Goal: Ask a question

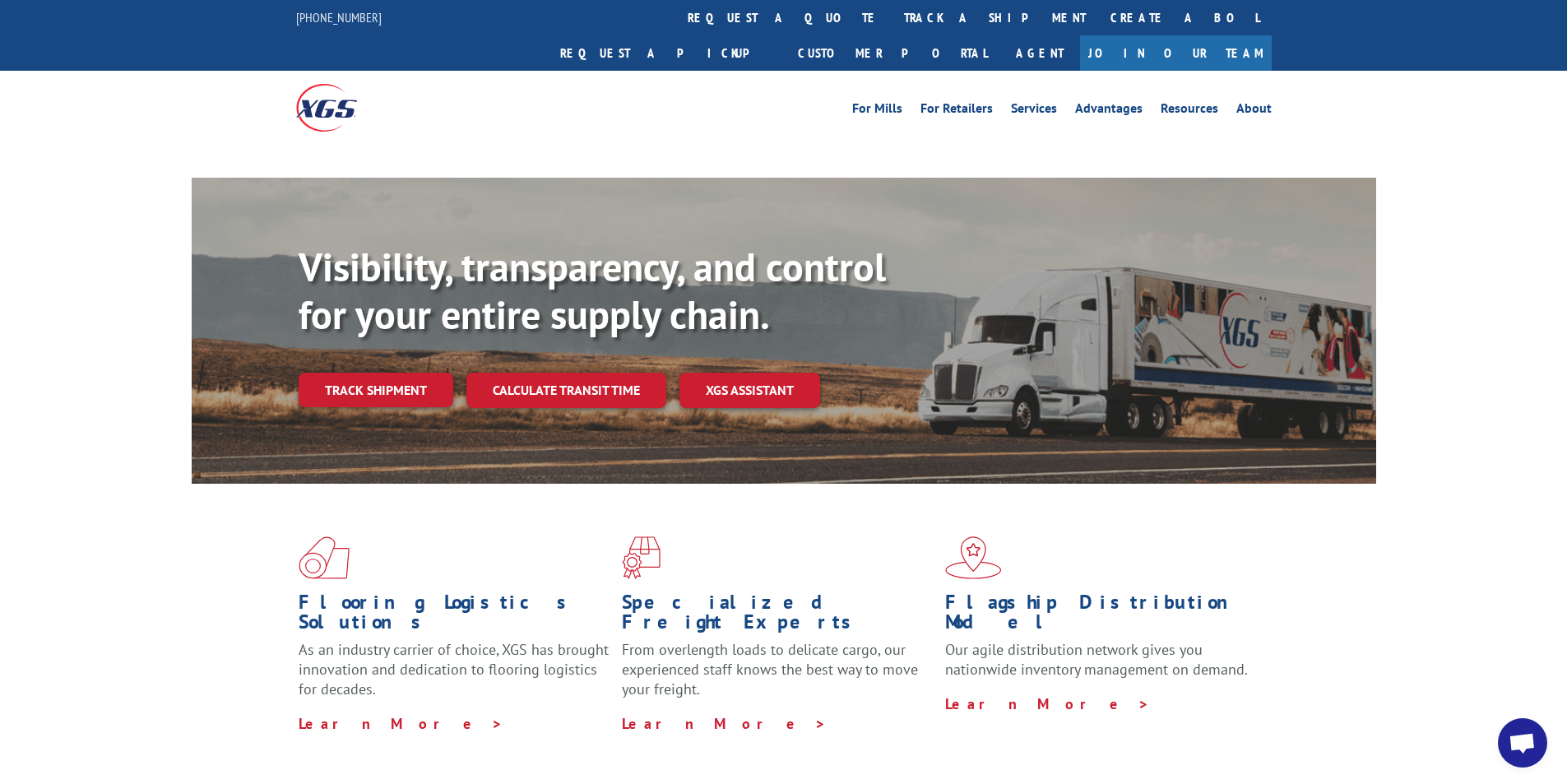
scroll to position [605, 0]
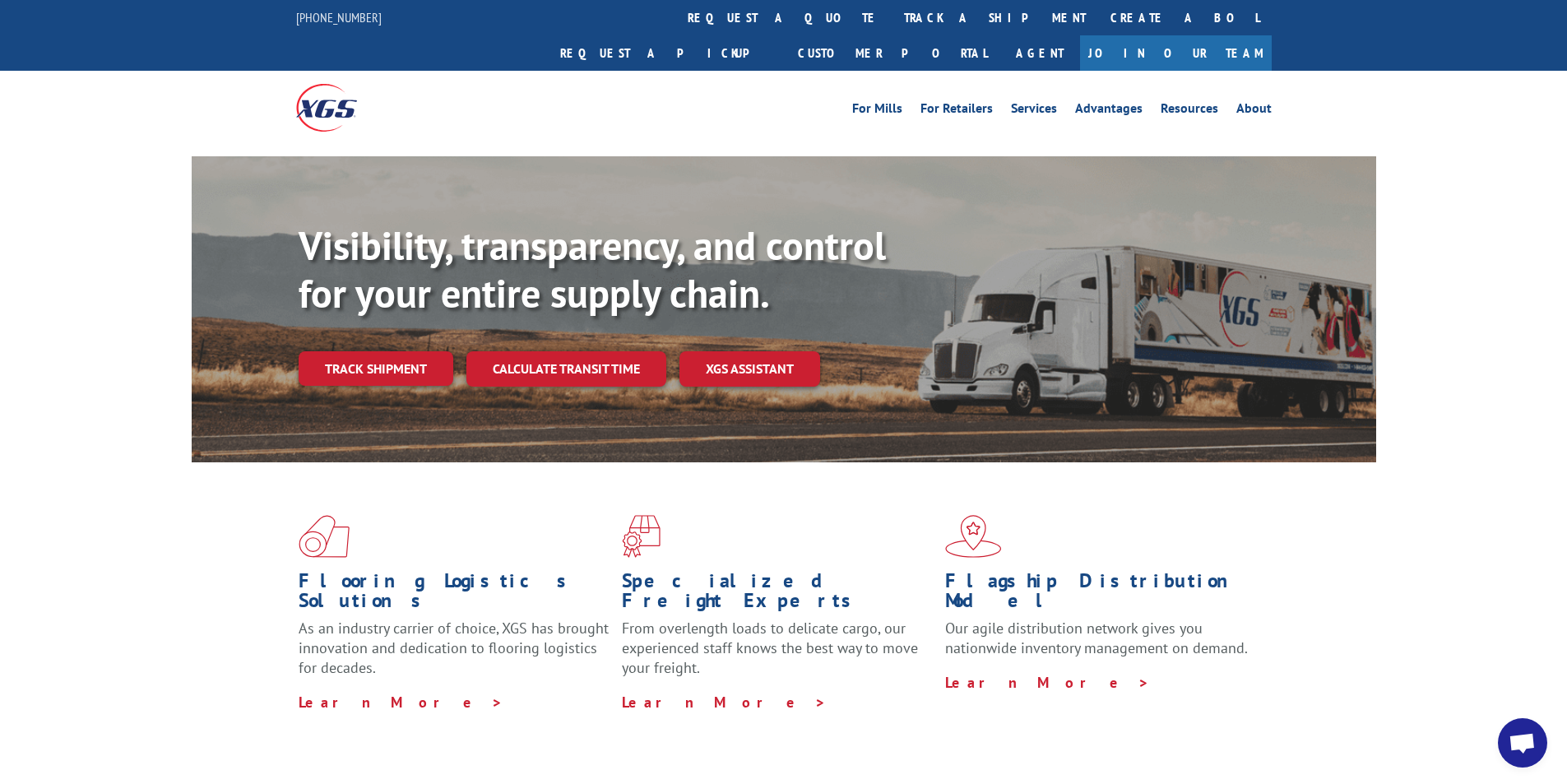
click at [1505, 736] on span "Open chat" at bounding box center [1522, 742] width 49 height 49
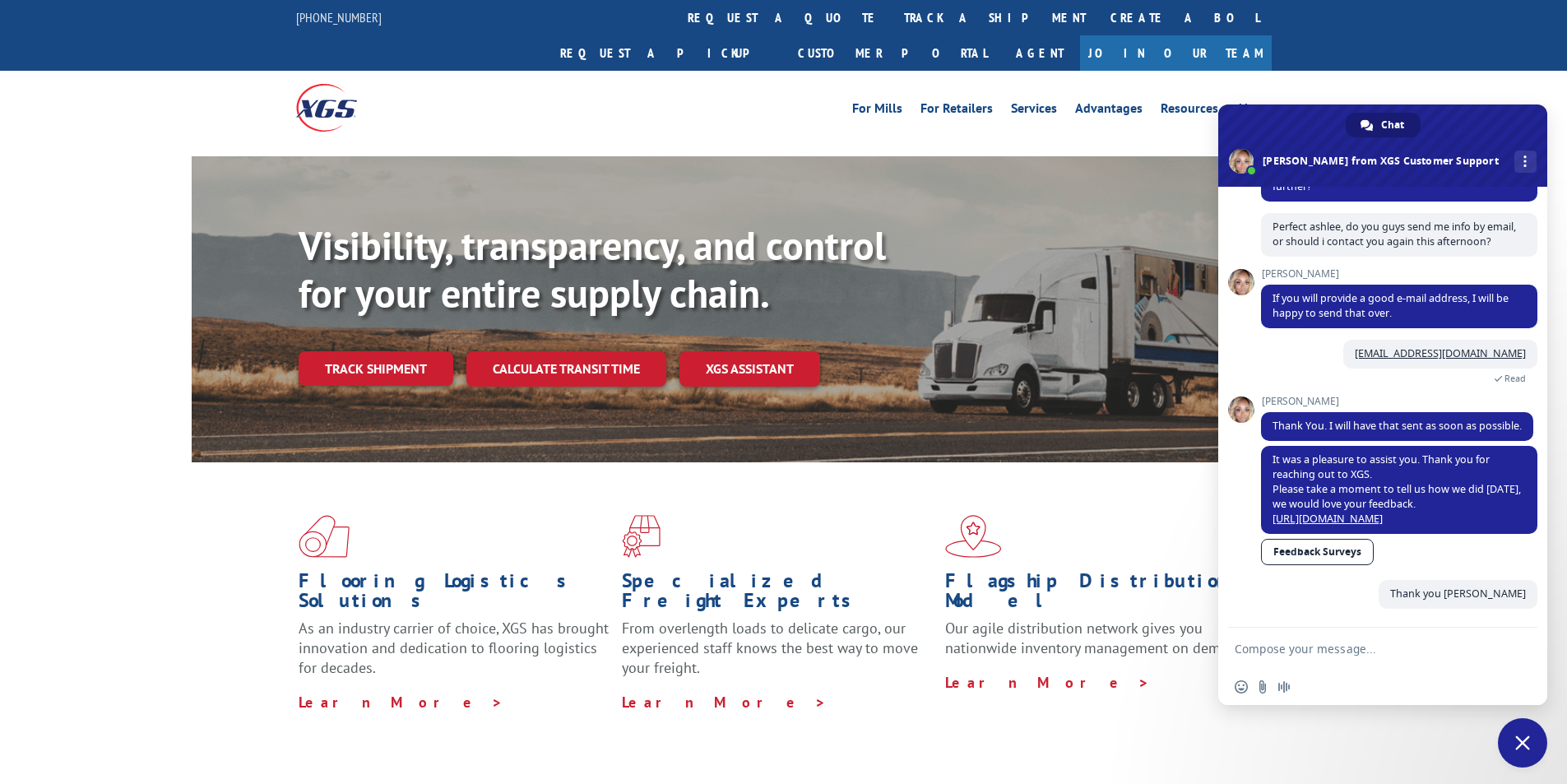
scroll to position [635, 0]
click at [1378, 640] on form at bounding box center [1365, 650] width 260 height 45
click at [1358, 651] on textarea "Compose your message..." at bounding box center [1365, 648] width 260 height 15
paste textarea "Hello My name is [PERSON_NAME] from Tforce Worldwide [PHONE_NUMBER] Email [EMAI…"
type textarea "Hello My name is [PERSON_NAME] from Tforce Worldwide [PHONE_NUMBER] Email [EMAI…"
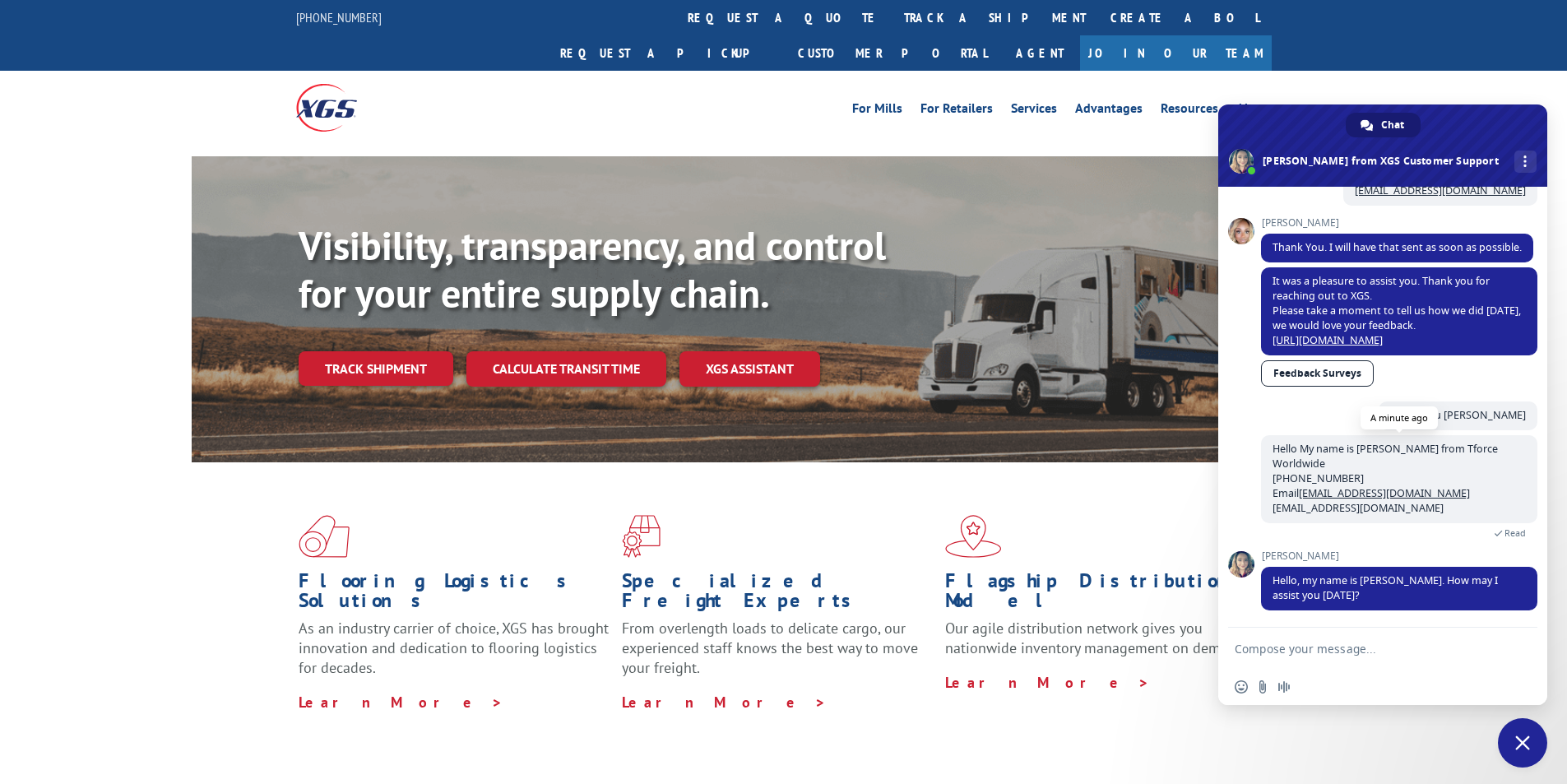
scroll to position [799, 0]
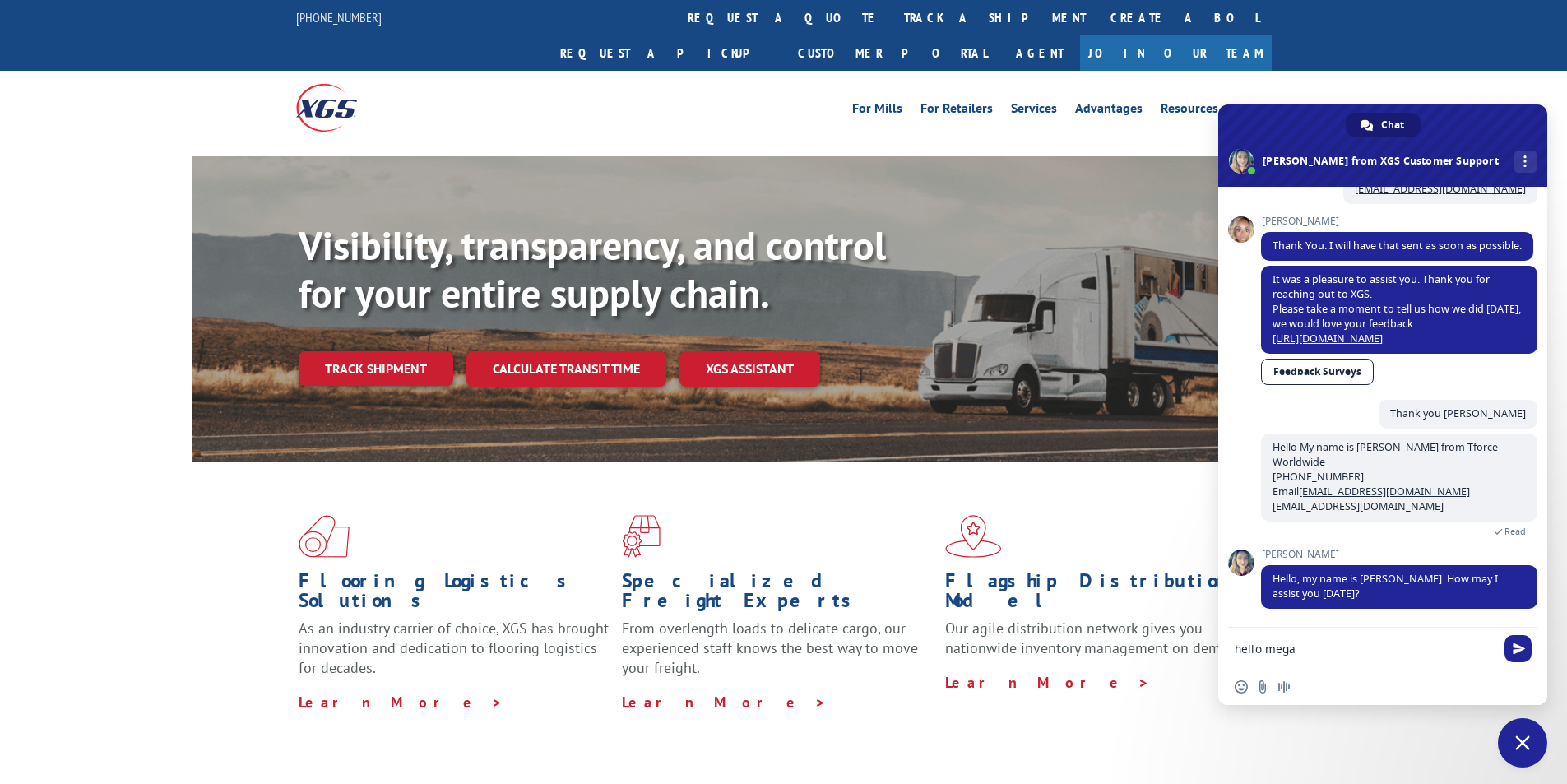
type textarea "hello [PERSON_NAME]"
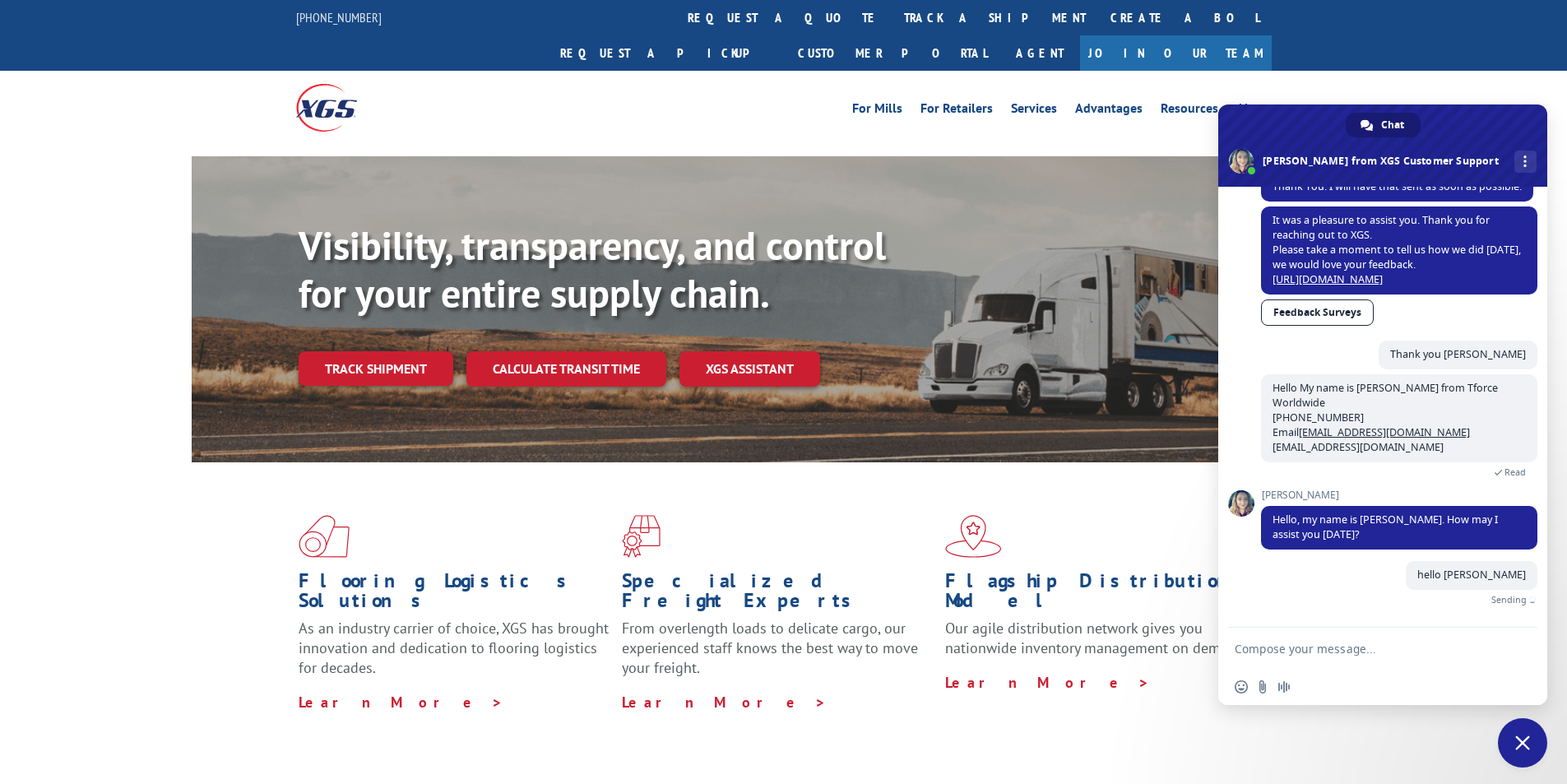
scroll to position [840, 0]
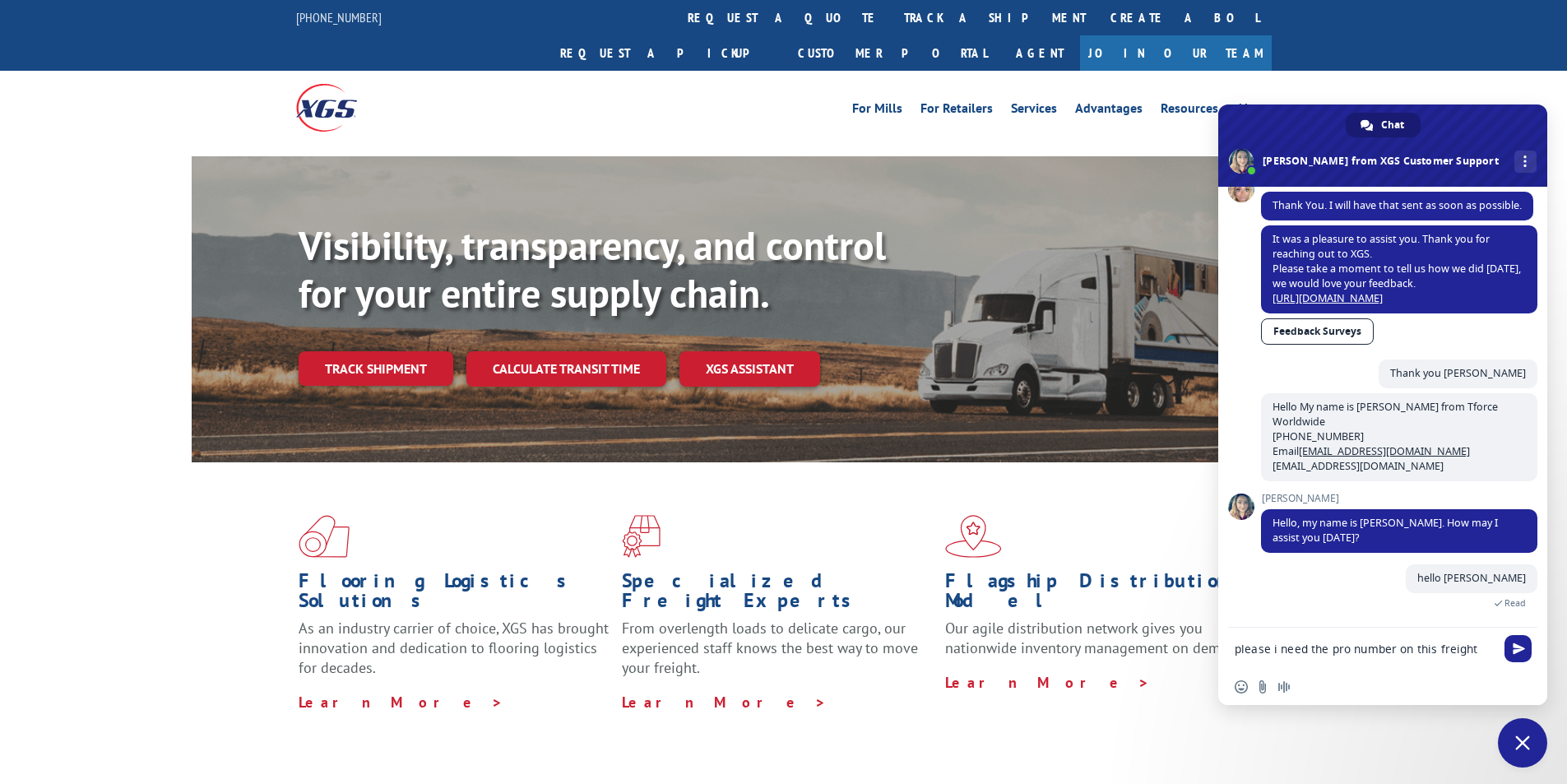
click at [1484, 649] on textarea "please i need the pro number on this freight" at bounding box center [1365, 648] width 260 height 15
paste textarea "FCO000634351"
type textarea "please i need the pro number on this freight FCO000634351"
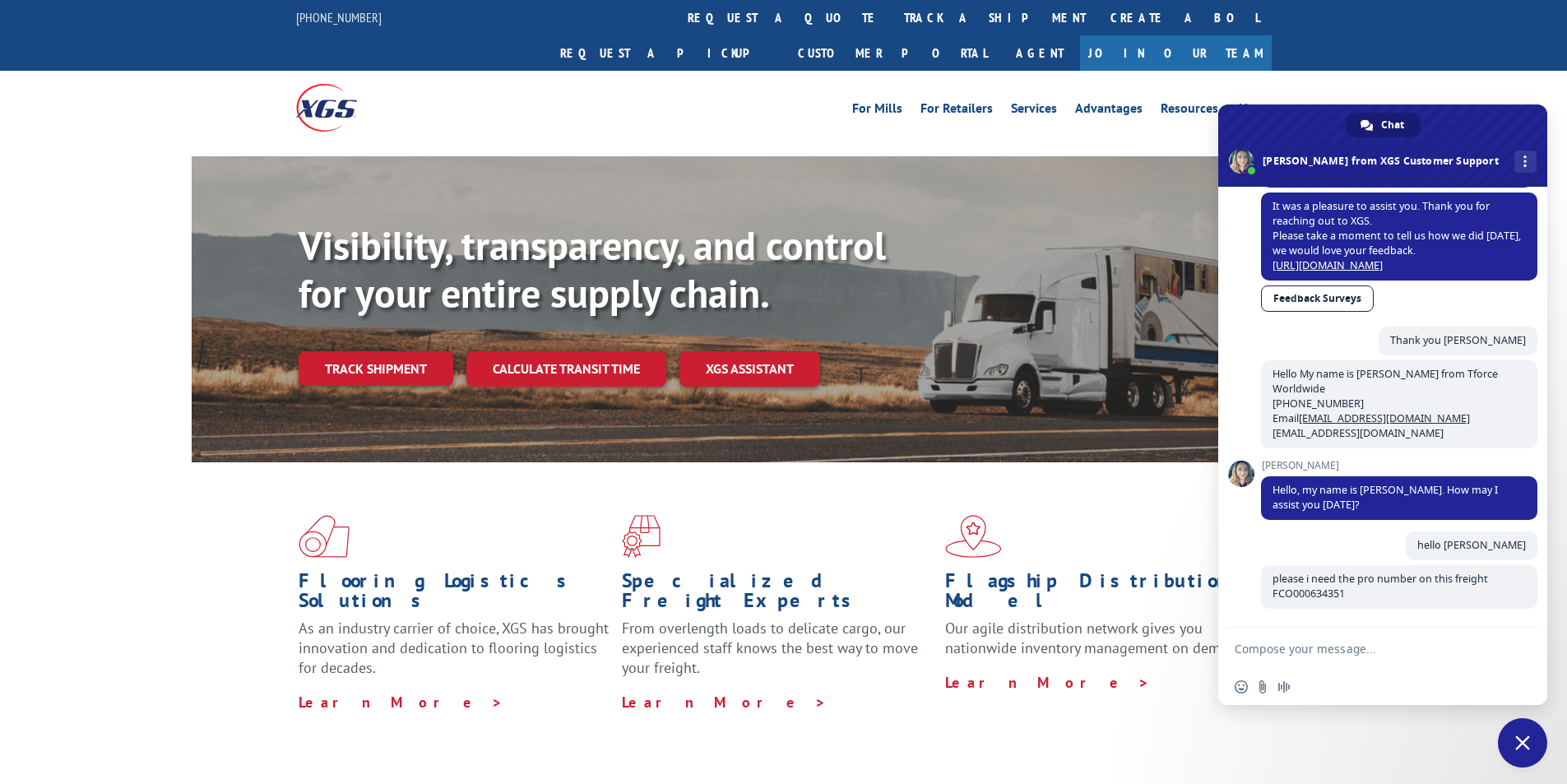
scroll to position [888, 0]
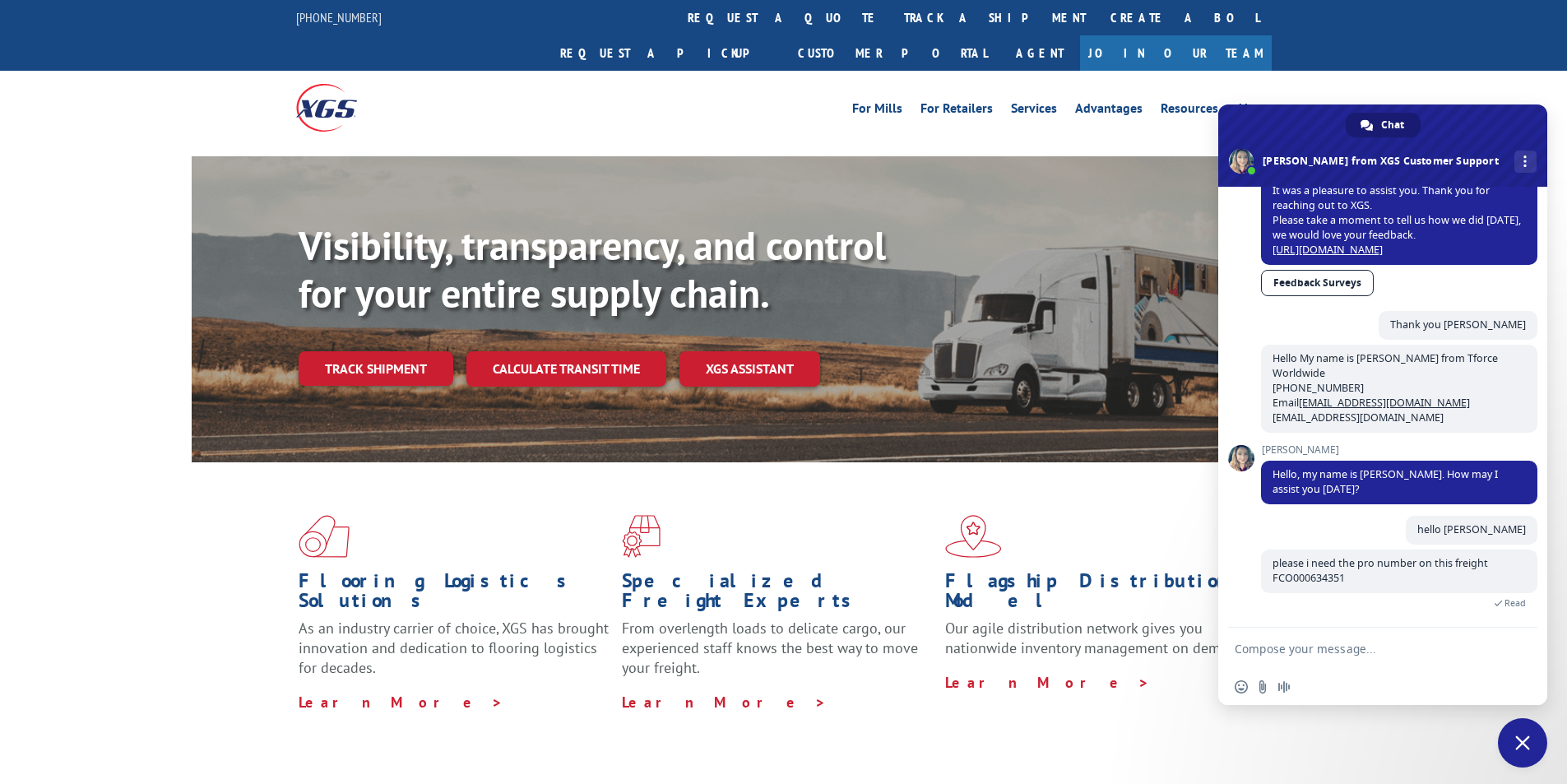
click at [1341, 650] on textarea "Compose your message..." at bounding box center [1365, 648] width 260 height 15
paste textarea "Boxes Near Me LLC [STREET_ADDRESS] Contact : Contact Type: Phone : [PHONE_NUMBE…"
type textarea "Boxes Near Me LLC [STREET_ADDRESS] Contact : Contact Type: Phone : [PHONE_NUMBE…"
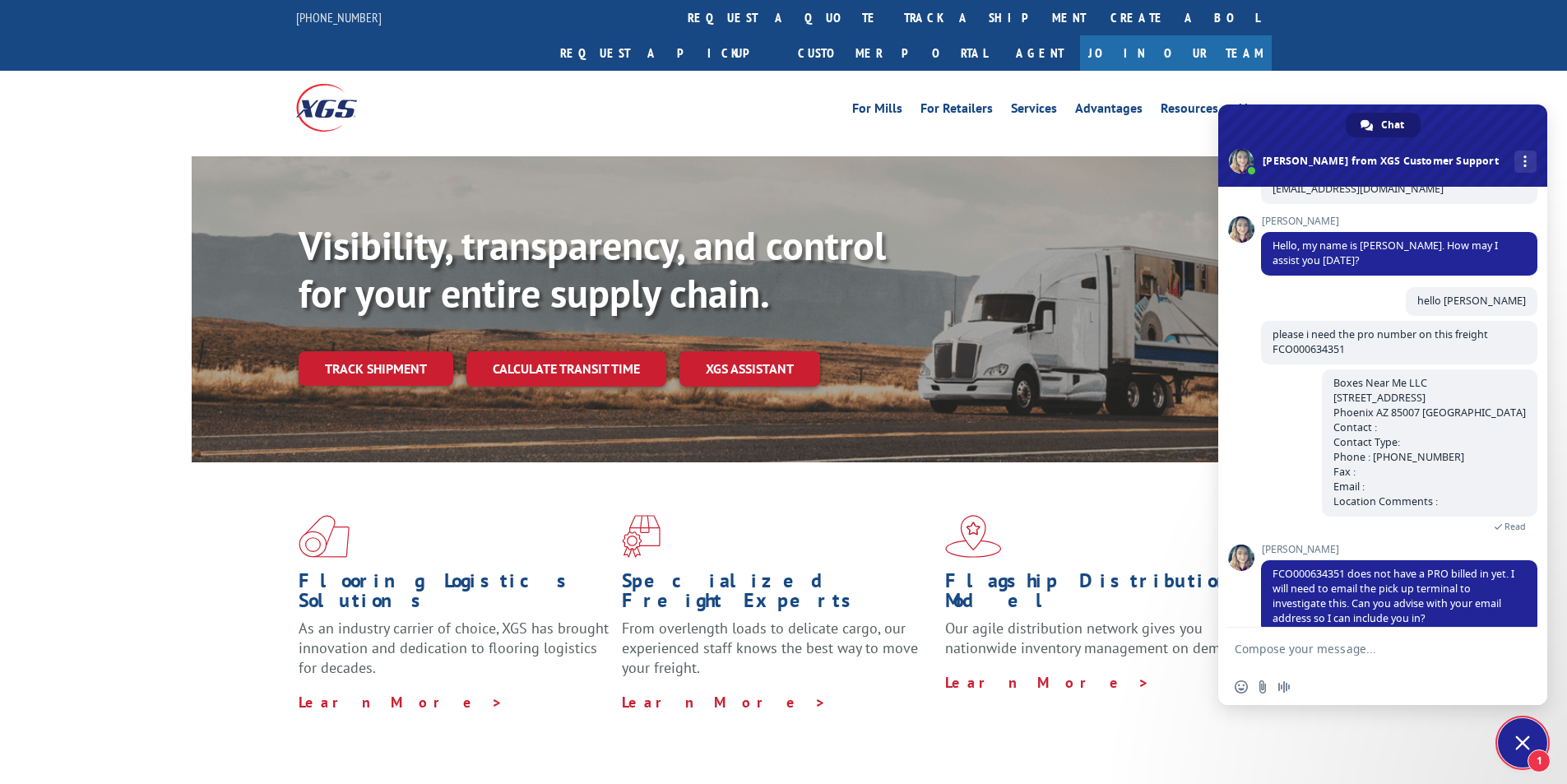
scroll to position [1141, 0]
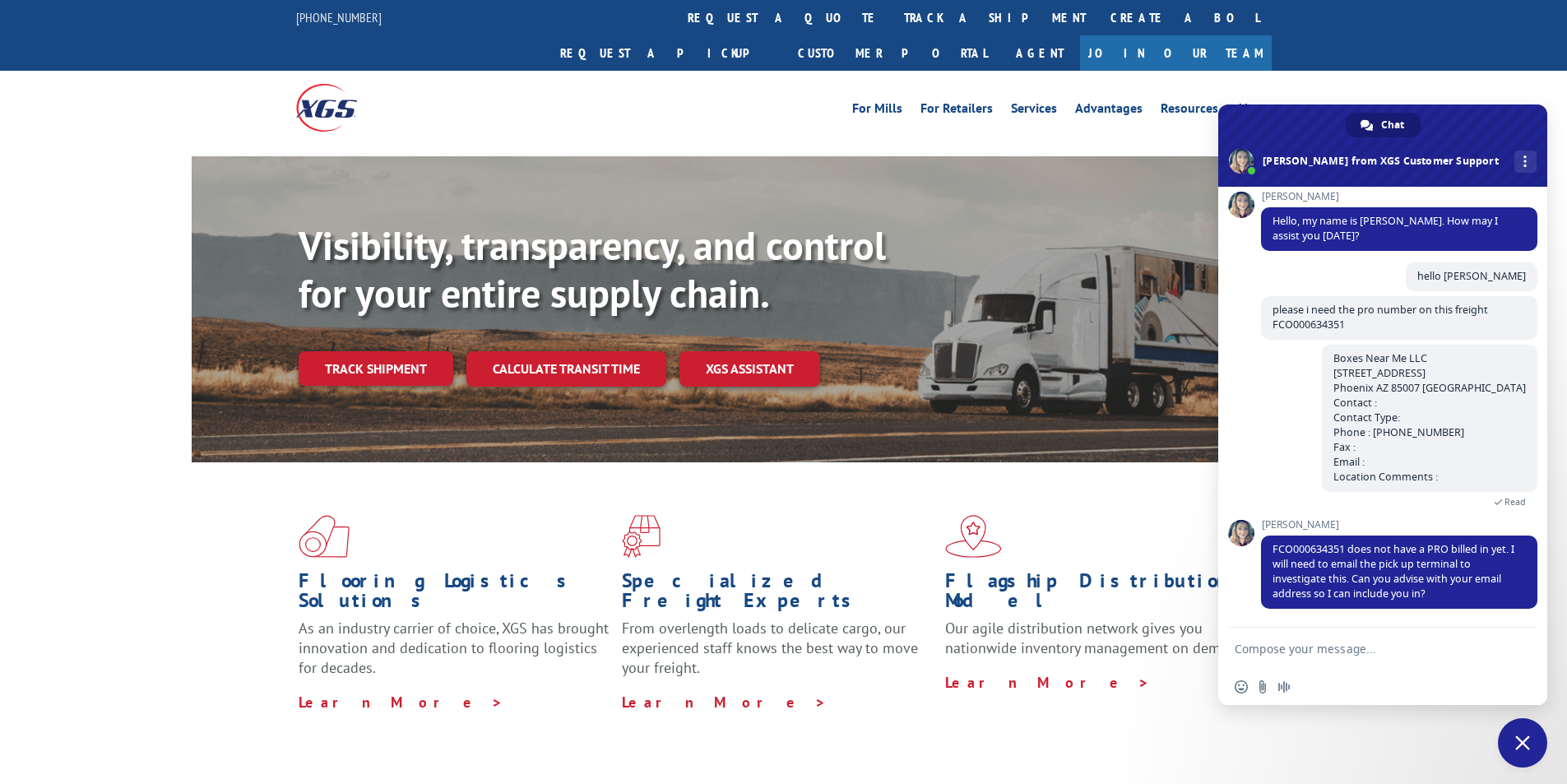
paste textarea "[EMAIL_ADDRESS][DOMAIN_NAME] [EMAIL_ADDRESS][DOMAIN_NAME]"
type textarea "[EMAIL_ADDRESS][DOMAIN_NAME] [EMAIL_ADDRESS][DOMAIN_NAME]"
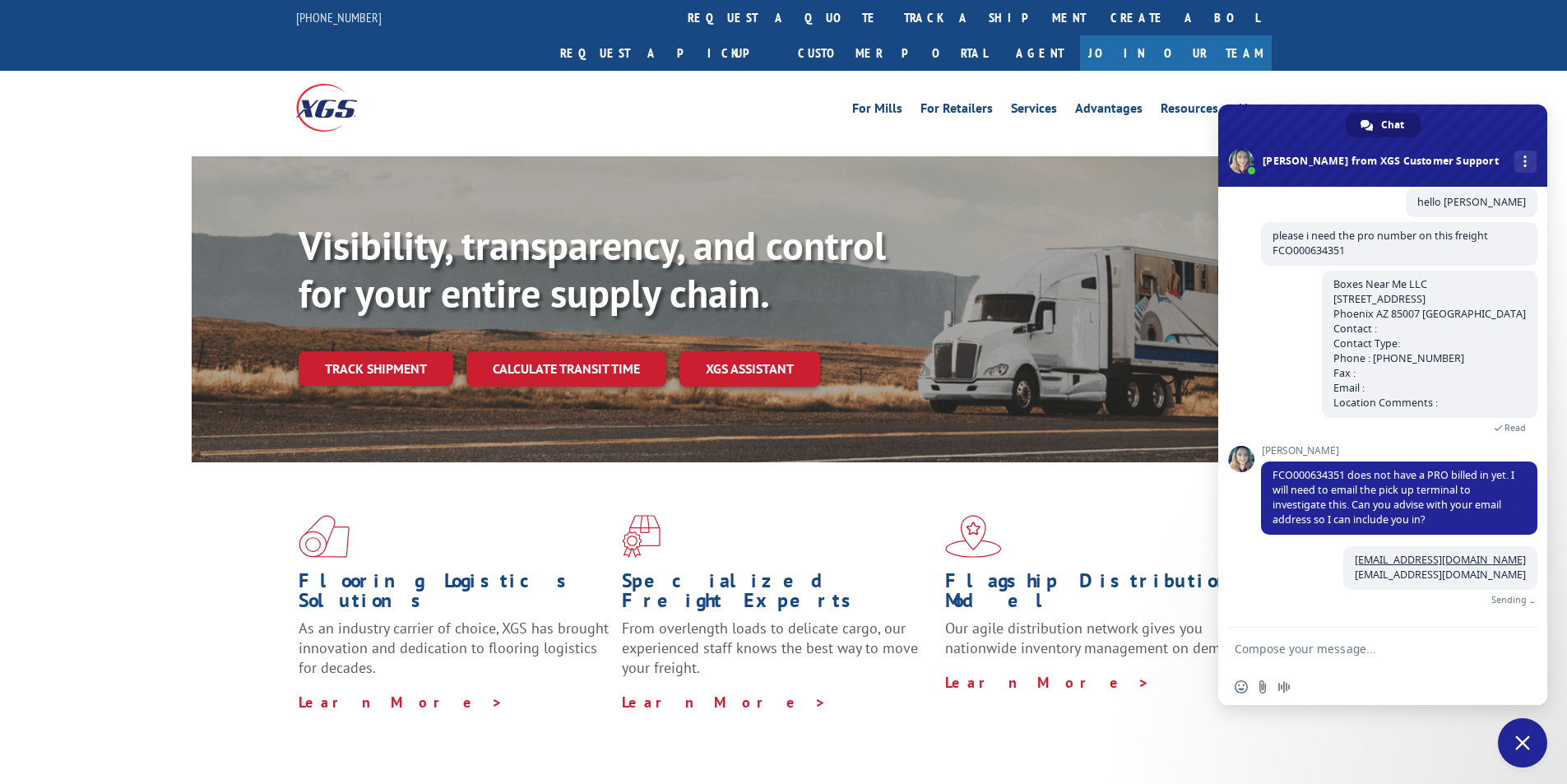
scroll to position [1196, 0]
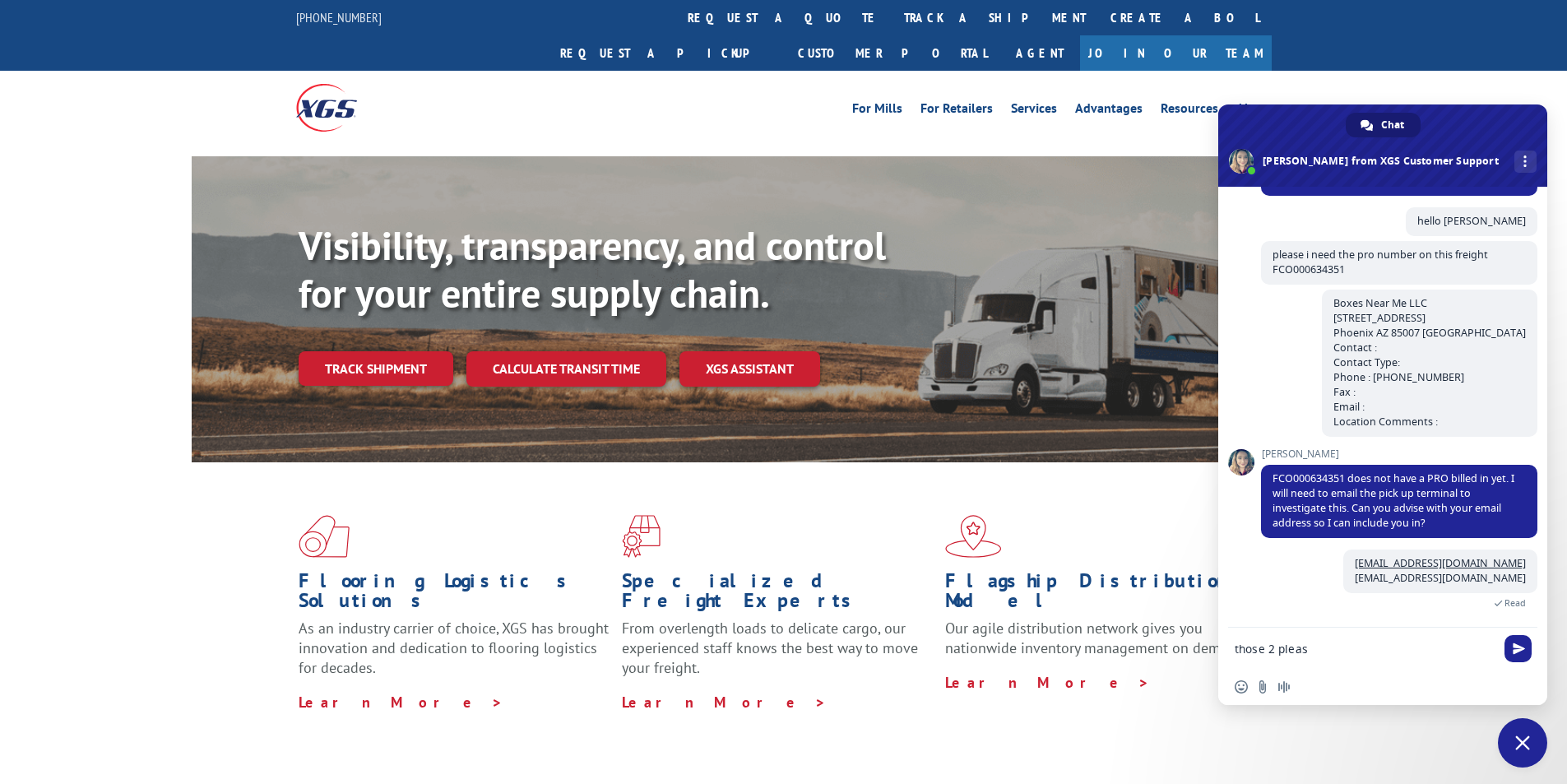
type textarea "those 2 please"
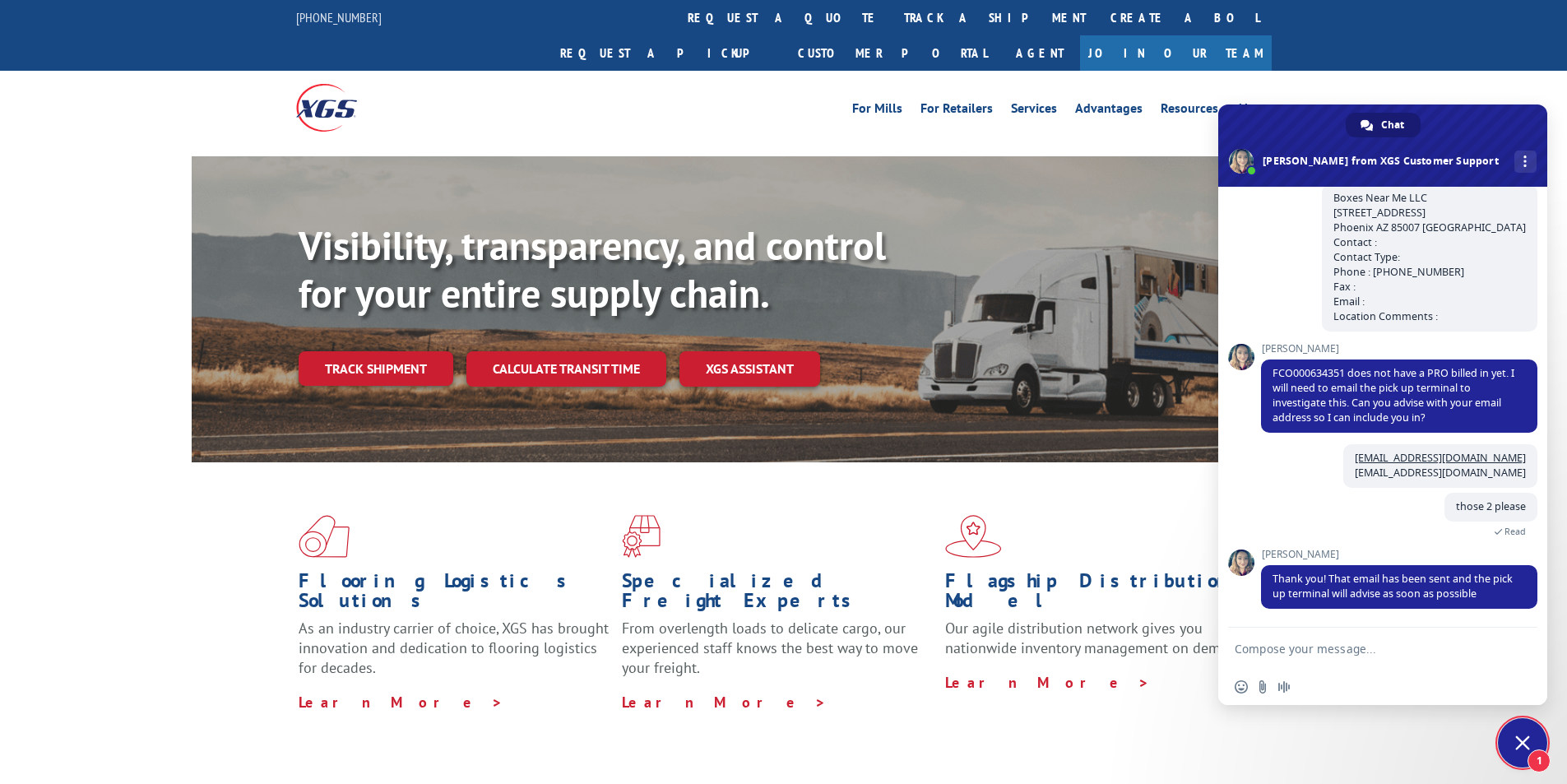
scroll to position [1334, 0]
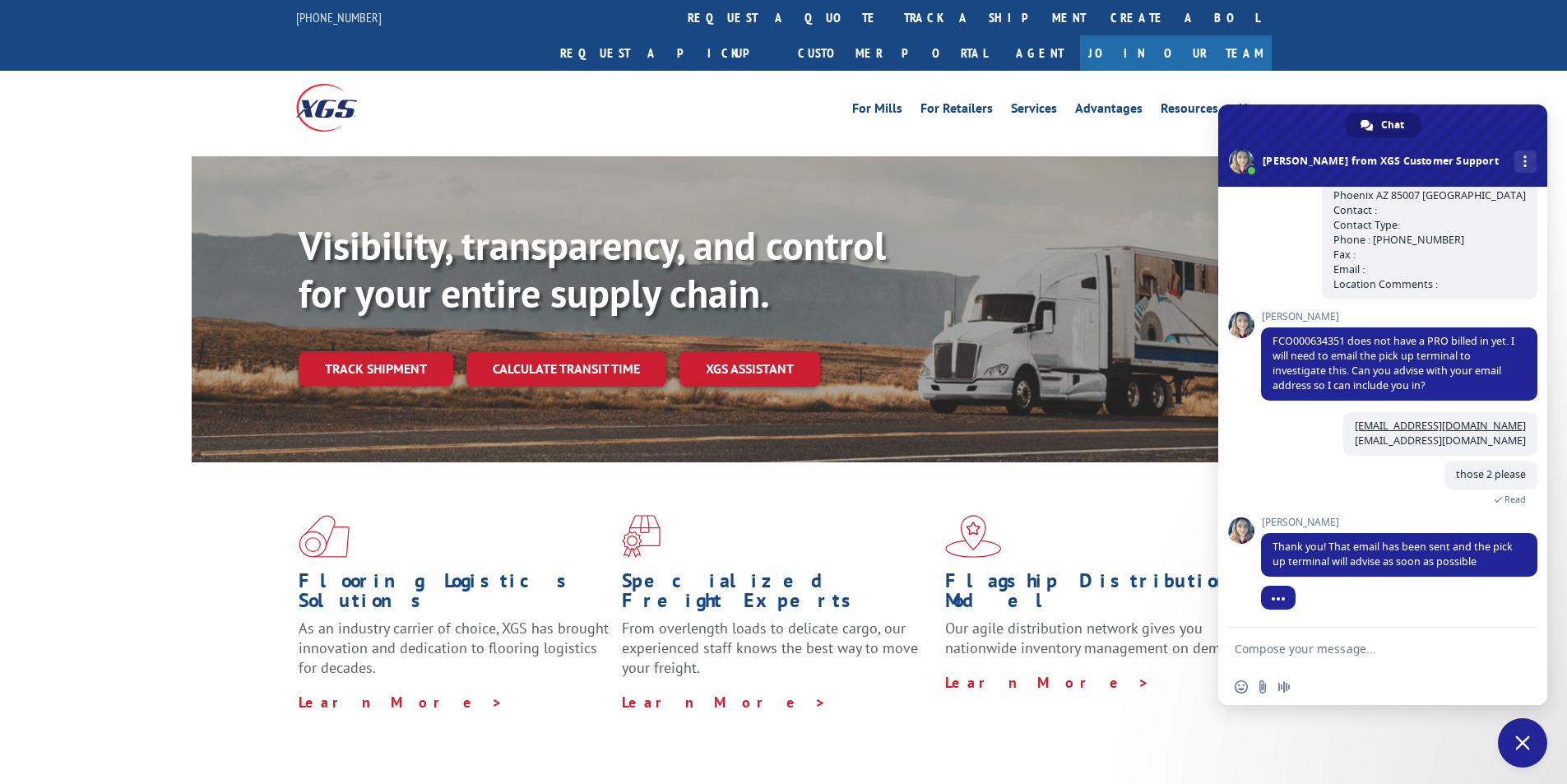
click at [1404, 650] on textarea "Compose your message..." at bounding box center [1365, 648] width 260 height 15
type textarea "thank you,"
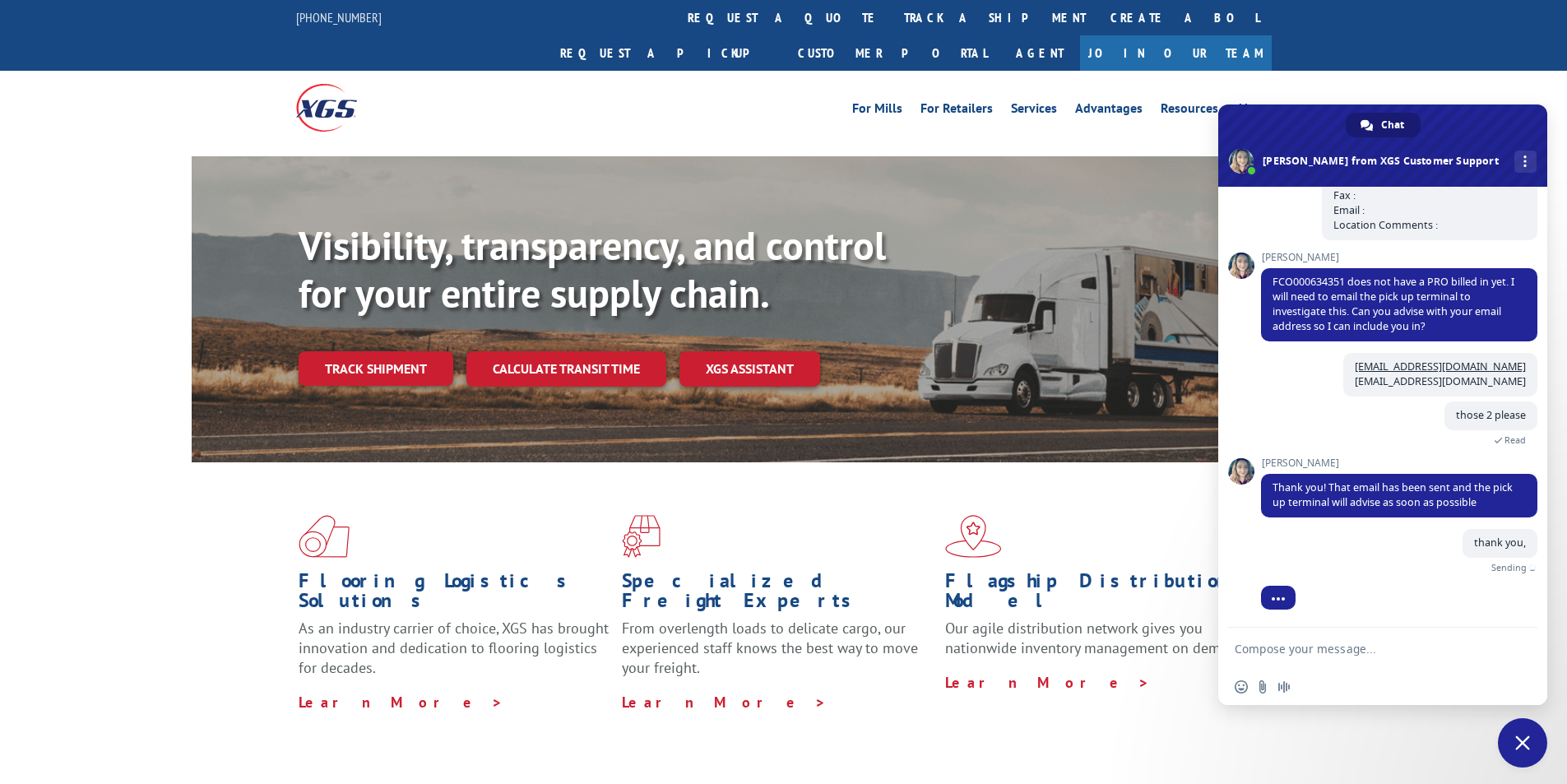
scroll to position [1374, 0]
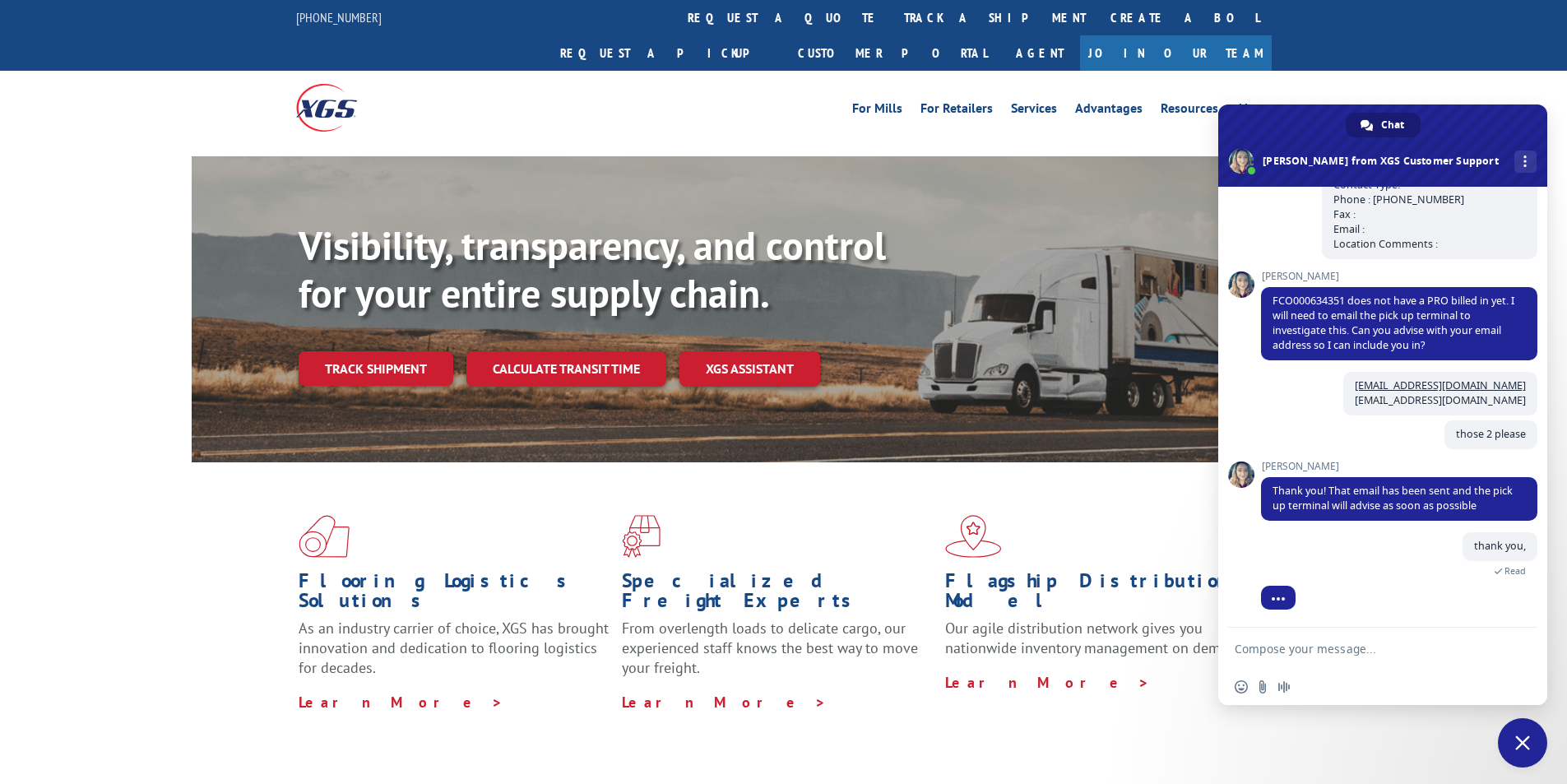
click at [1507, 733] on span "Close chat" at bounding box center [1522, 742] width 49 height 49
